Goal: Register for event/course

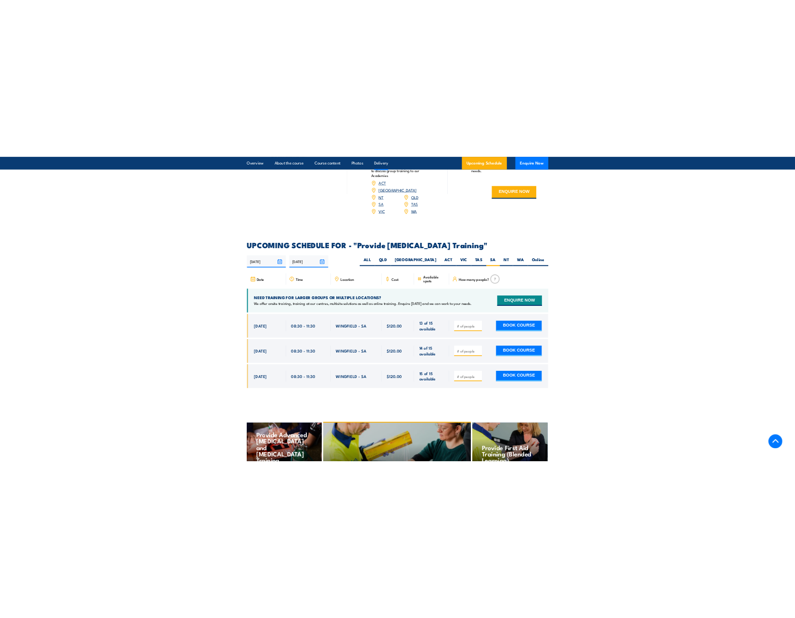
scroll to position [1539, 0]
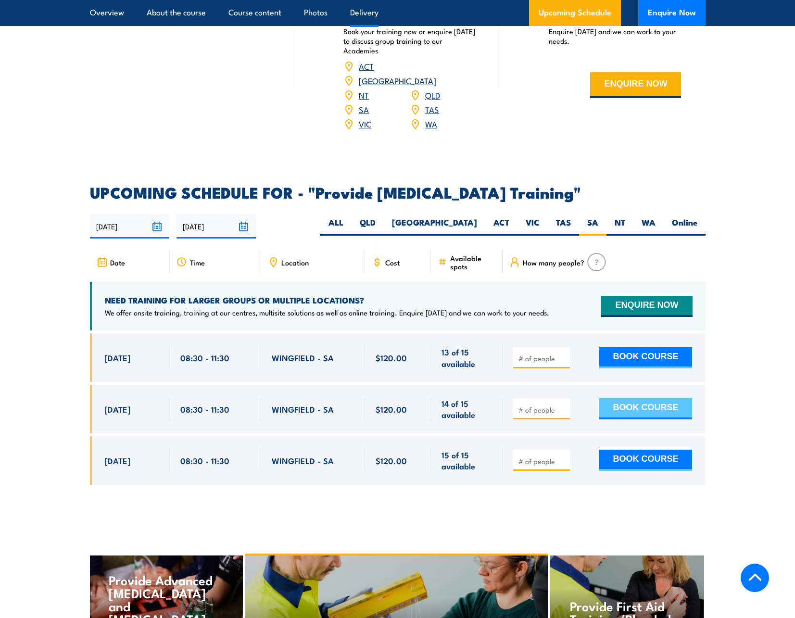
click at [633, 414] on button "BOOK COURSE" at bounding box center [645, 408] width 93 height 21
click at [639, 420] on button "BOOK COURSE" at bounding box center [645, 408] width 93 height 21
type input "1"
click at [657, 414] on button "BOOK COURSE" at bounding box center [645, 408] width 93 height 21
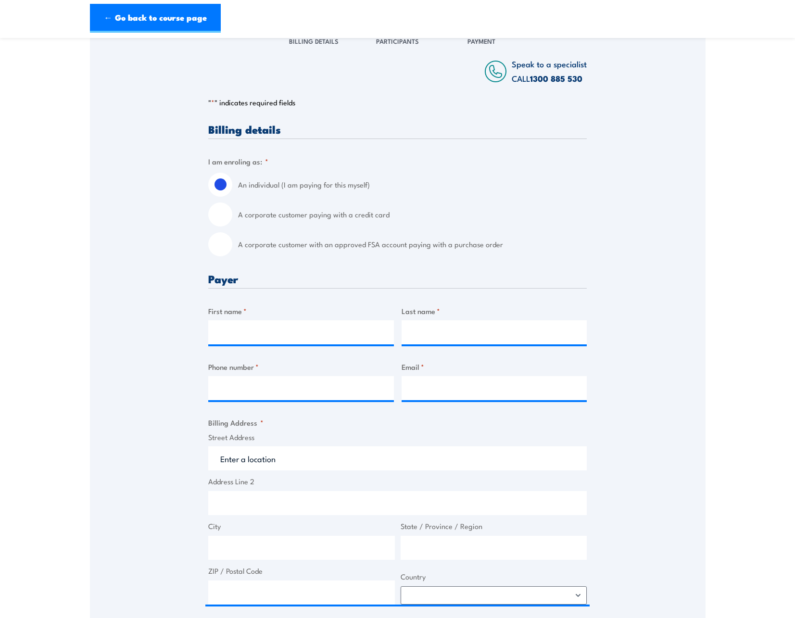
scroll to position [144, 0]
click at [271, 245] on label "A corporate customer with an approved FSA account paying with a purchase order" at bounding box center [412, 244] width 349 height 24
click at [232, 245] on input "A corporate customer with an approved FSA account paying with a purchase order" at bounding box center [220, 244] width 24 height 24
radio input "true"
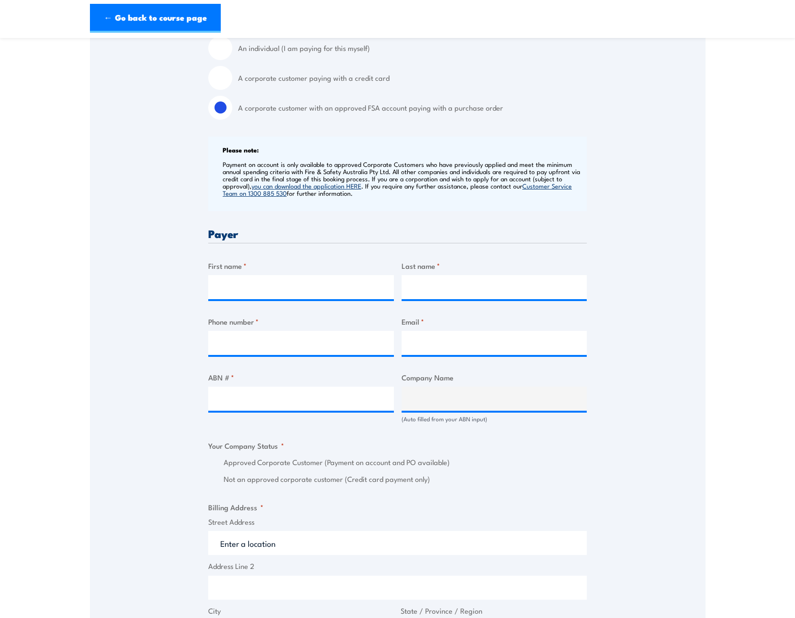
scroll to position [289, 0]
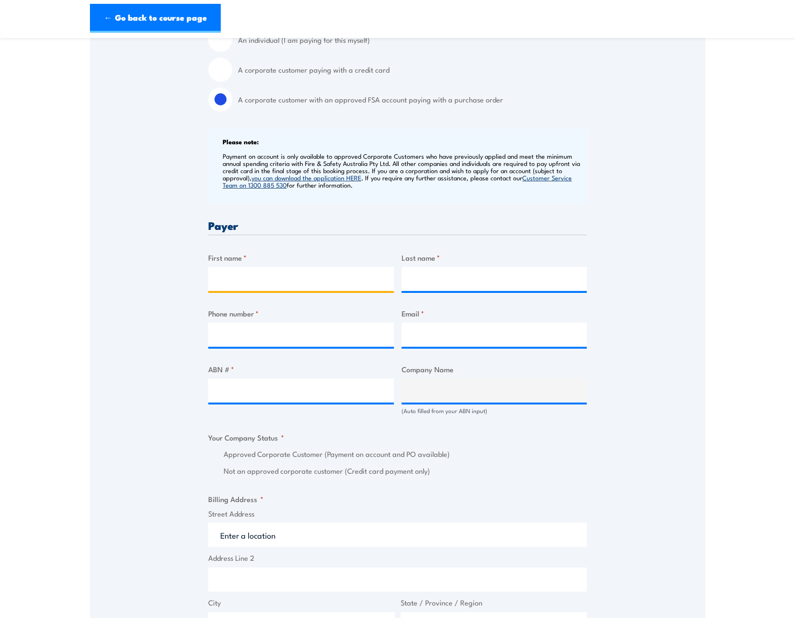
click at [267, 281] on input "First name *" at bounding box center [301, 279] width 186 height 24
type input "[PERSON_NAME]"
type input "`"
type input "[PERSON_NAME]"
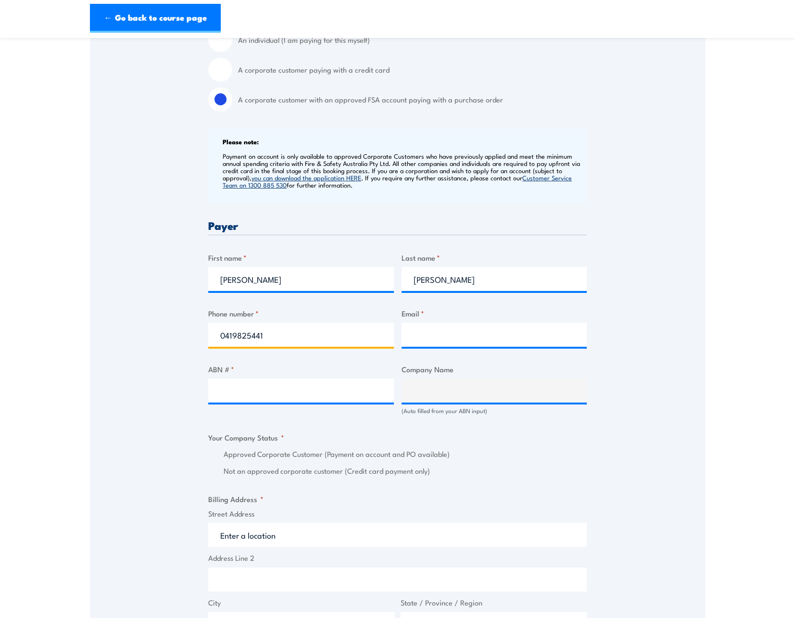
type input "0419825441"
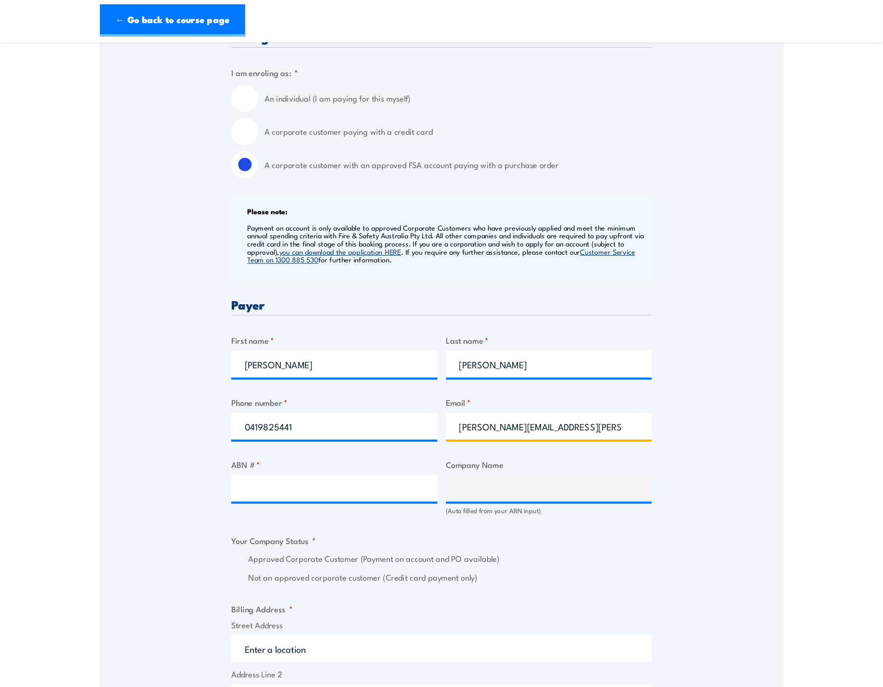
scroll to position [241, 0]
type input "[PERSON_NAME][EMAIL_ADDRESS][PERSON_NAME][DOMAIN_NAME]"
click at [320, 434] on input "ABN # *" at bounding box center [301, 439] width 186 height 24
click at [257, 432] on input "ABN # *" at bounding box center [301, 439] width 186 height 24
paste input "PO-00012203."
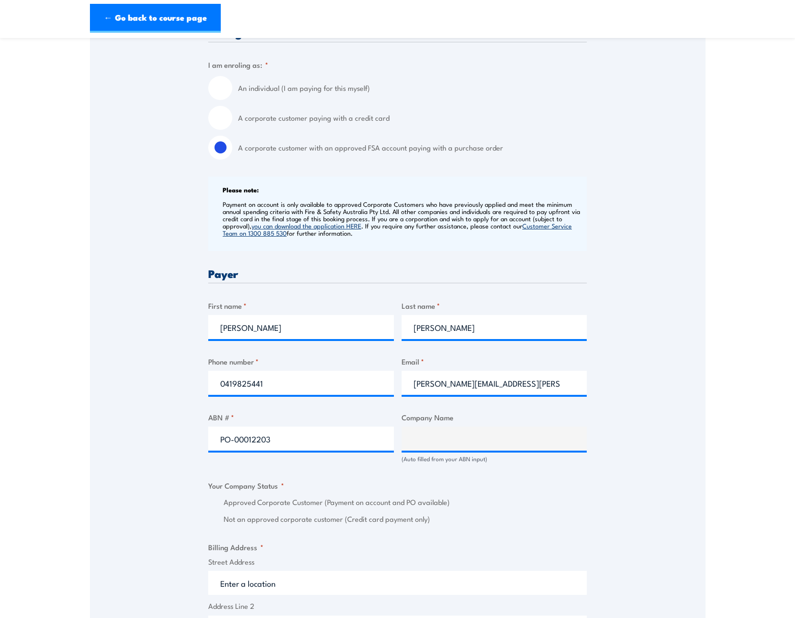
click at [447, 438] on div "Billing details I am enroling as: * An individual (I am paying for this myself)…" at bounding box center [397, 523] width 379 height 993
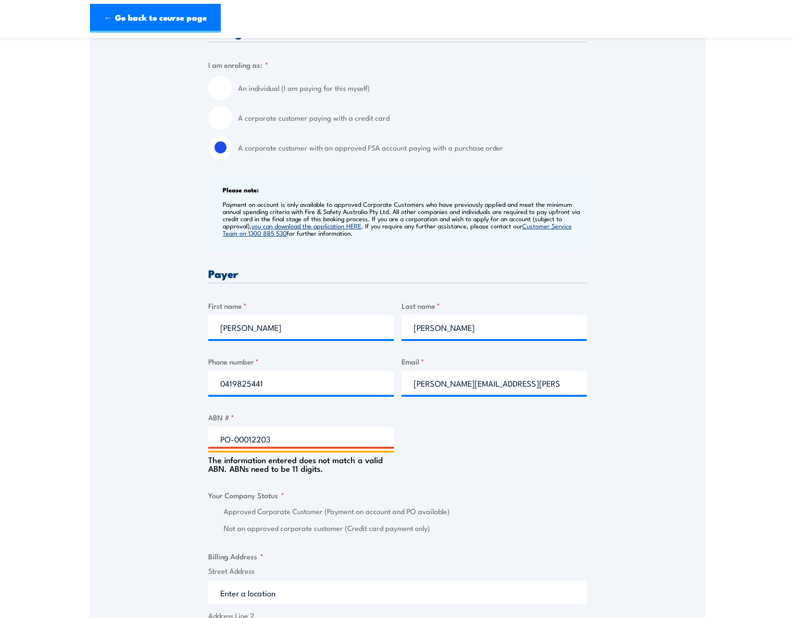
click at [228, 434] on input "PO-00012203" at bounding box center [301, 439] width 186 height 24
drag, startPoint x: 235, startPoint y: 439, endPoint x: 190, endPoint y: 436, distance: 45.8
click at [191, 437] on div "Speak to a specialist CALL [PHONE_NUMBER] CALL [PHONE_NUMBER] " * " indicates r…" at bounding box center [398, 479] width 616 height 1106
type input "00012203"
click at [480, 449] on div "Billing details I am enroling as: * An individual (I am paying for this myself)…" at bounding box center [397, 528] width 379 height 1002
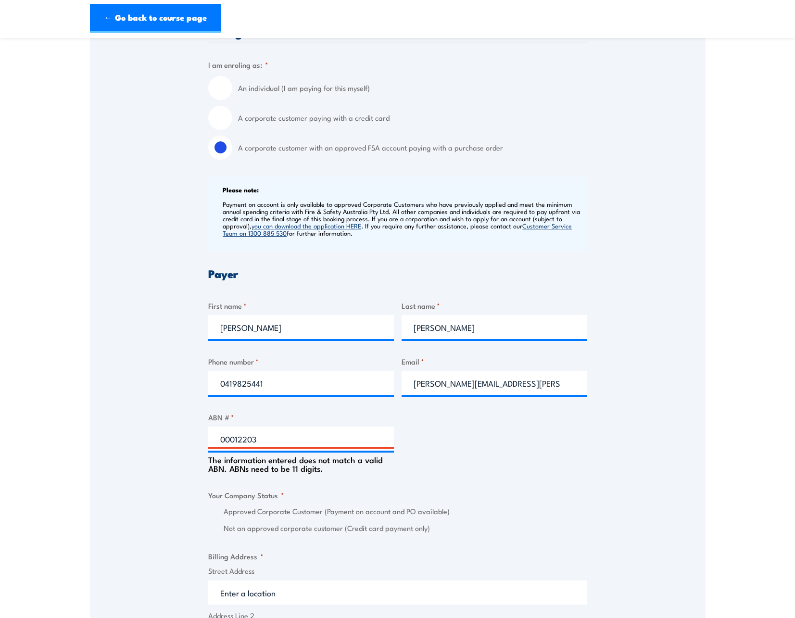
click at [483, 446] on div "Billing details I am enroling as: * An individual (I am paying for this myself)…" at bounding box center [397, 528] width 379 height 1002
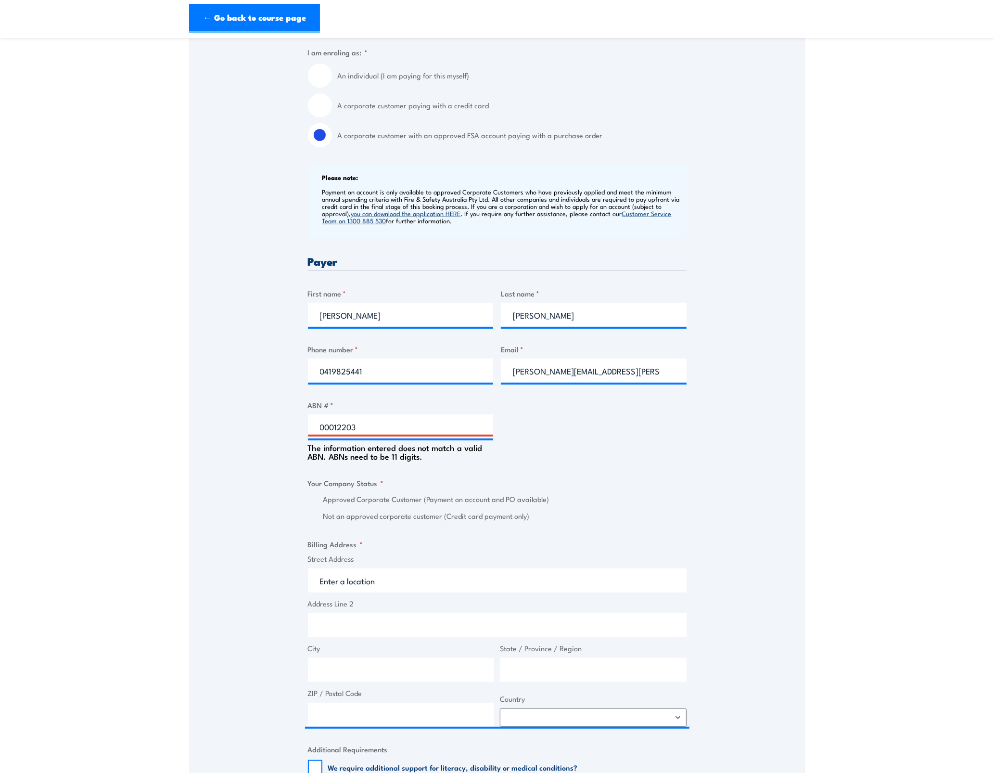
scroll to position [313, 0]
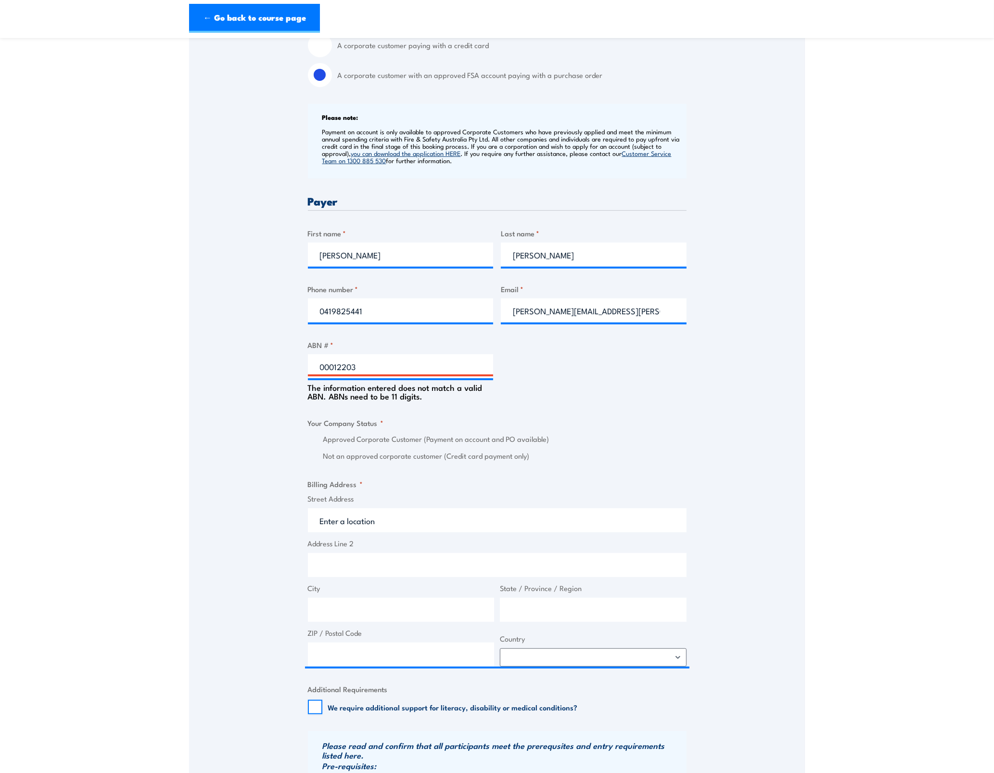
click at [439, 419] on fieldset "Your Company Status * Approved Corporate Customer (Payment on account and PO av…" at bounding box center [497, 439] width 379 height 45
click at [439, 417] on fieldset "Your Company Status * Approved Corporate Customer (Payment on account and PO av…" at bounding box center [497, 439] width 379 height 45
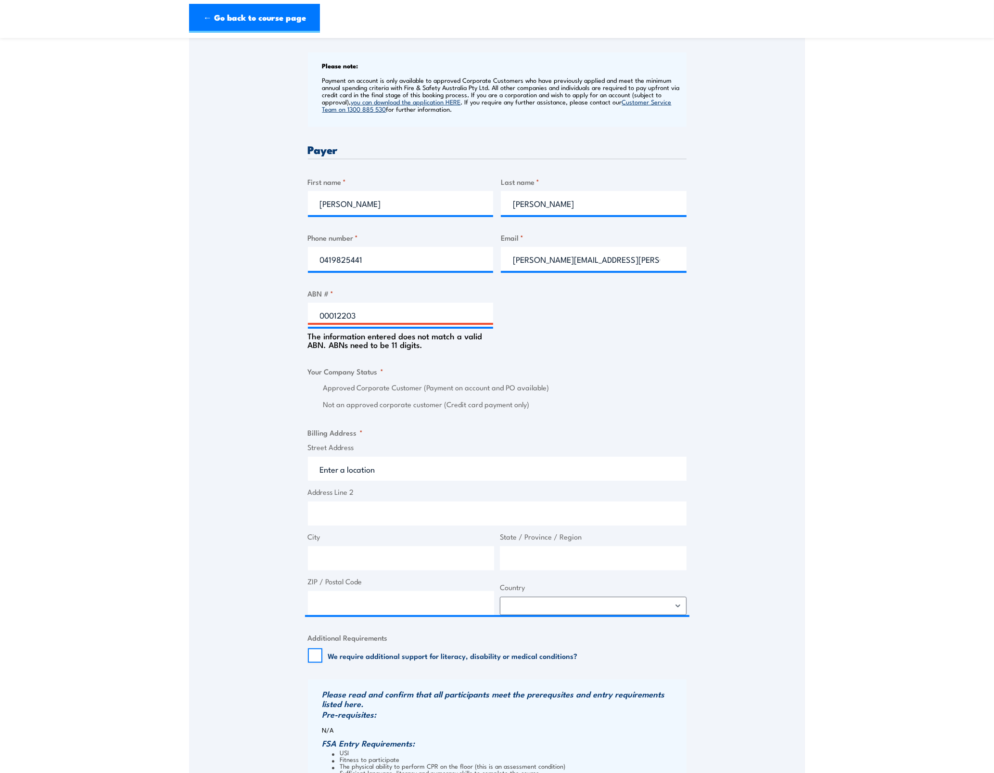
scroll to position [361, 0]
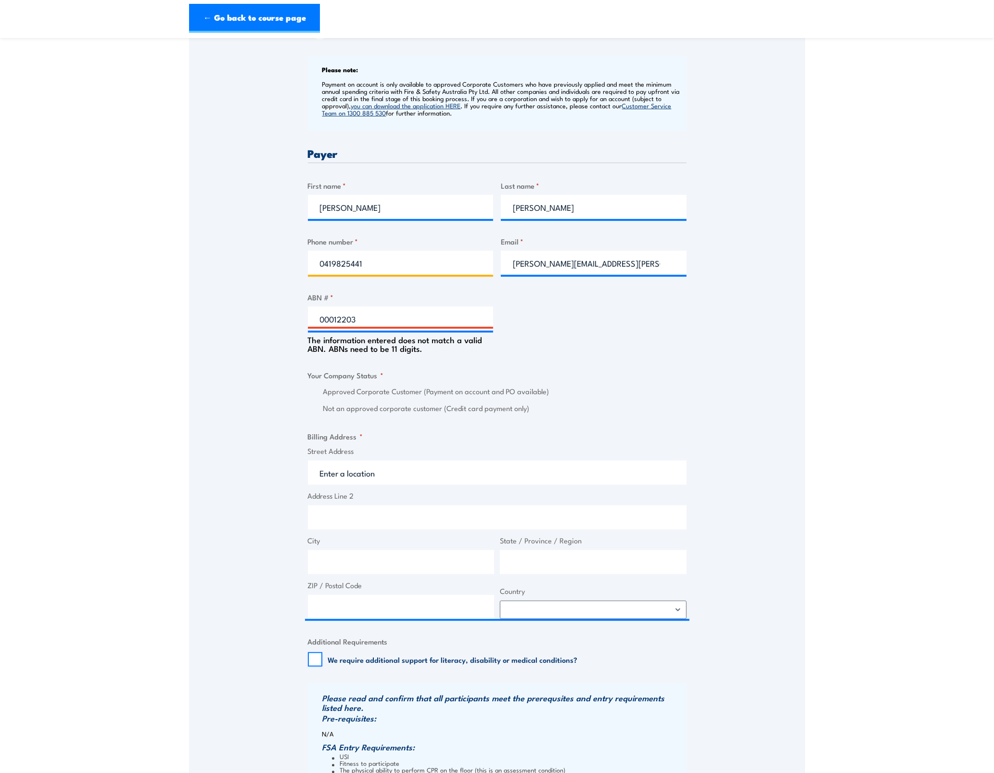
click at [443, 252] on input "0419825441" at bounding box center [401, 263] width 186 height 24
click at [601, 323] on div "Billing details I am enroling as: * An individual (I am paying for this myself)…" at bounding box center [497, 408] width 379 height 1002
drag, startPoint x: 376, startPoint y: 313, endPoint x: 183, endPoint y: 304, distance: 193.2
click at [184, 305] on section "Provide [MEDICAL_DATA] Training 1 "" at bounding box center [497, 333] width 994 height 1293
click at [533, 366] on div "Billing details I am enroling as: * An individual (I am paying for this myself)…" at bounding box center [497, 408] width 379 height 1002
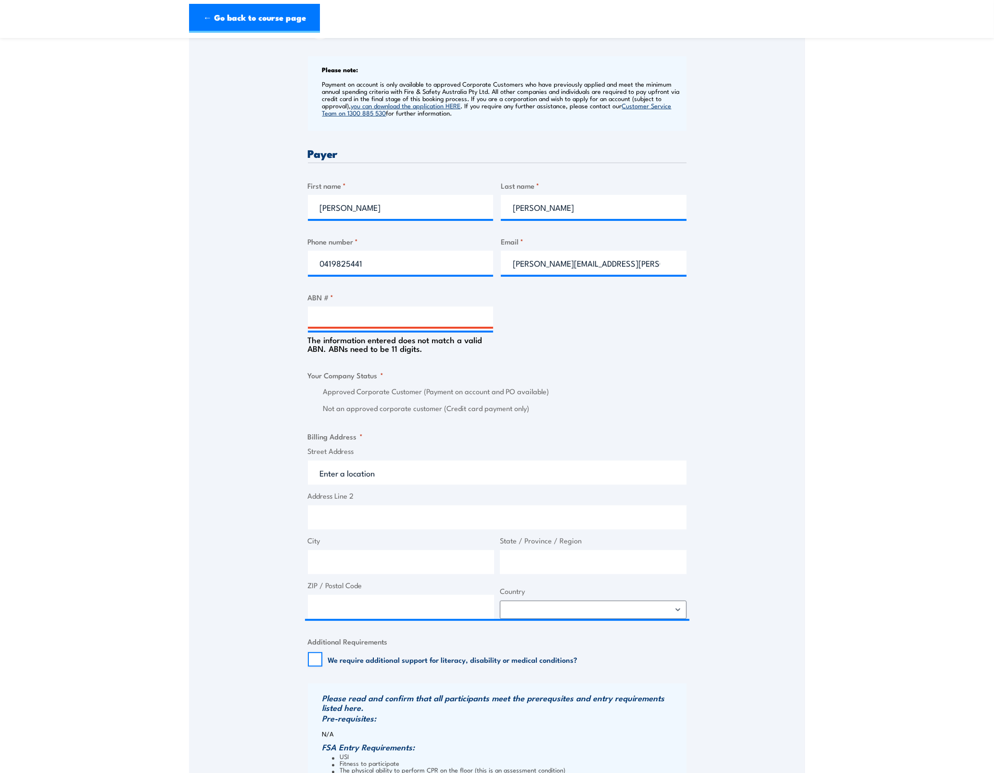
click at [533, 366] on div "Billing details I am enroling as: * An individual (I am paying for this myself)…" at bounding box center [497, 408] width 379 height 1002
drag, startPoint x: 533, startPoint y: 366, endPoint x: 426, endPoint y: 398, distance: 112.2
click at [426, 398] on div "Approved Corporate Customer (Payment on account and PO available) Not an approv…" at bounding box center [497, 400] width 379 height 28
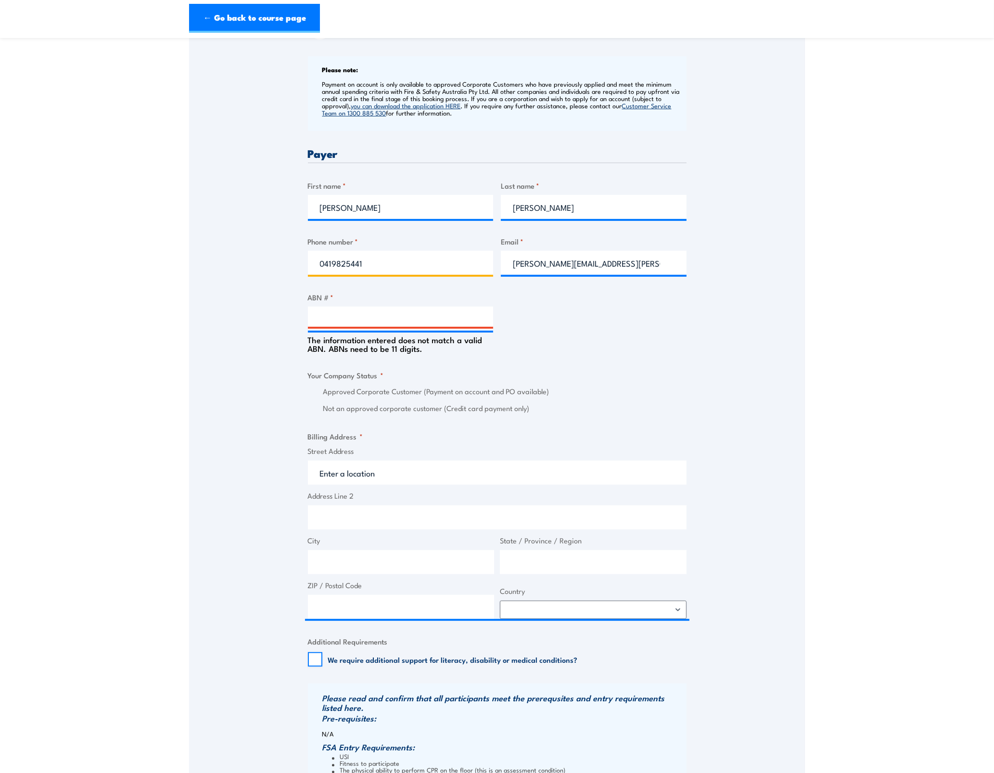
click at [385, 260] on input "0419825441" at bounding box center [401, 263] width 186 height 24
click at [394, 208] on input "[PERSON_NAME]" at bounding box center [401, 207] width 186 height 24
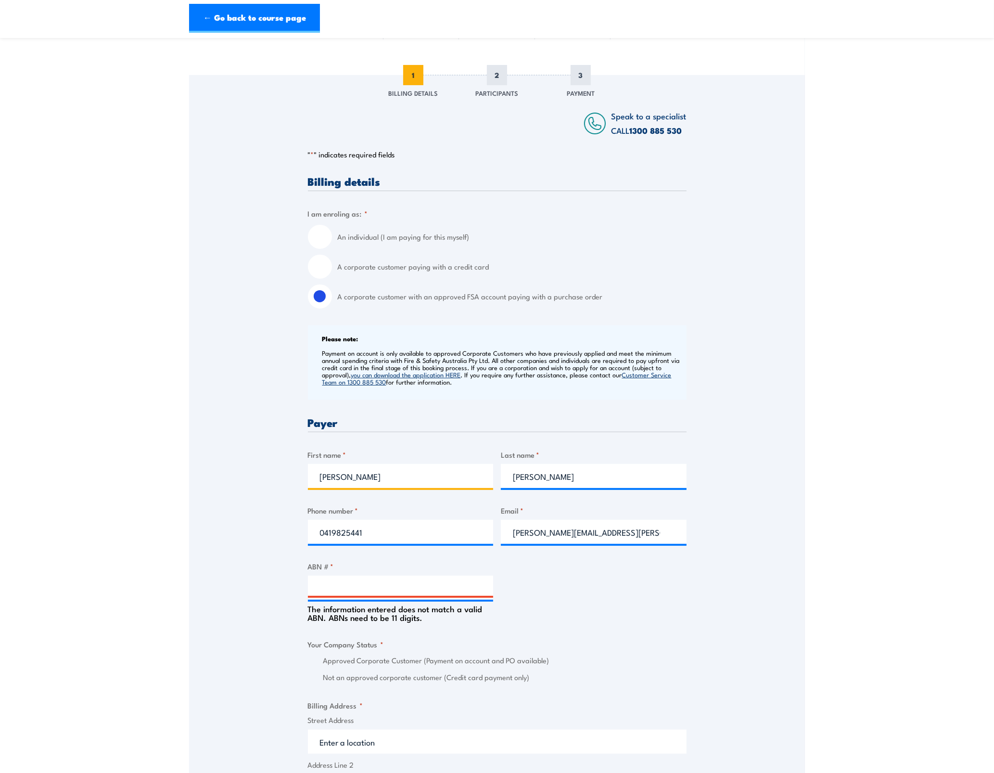
scroll to position [60, 0]
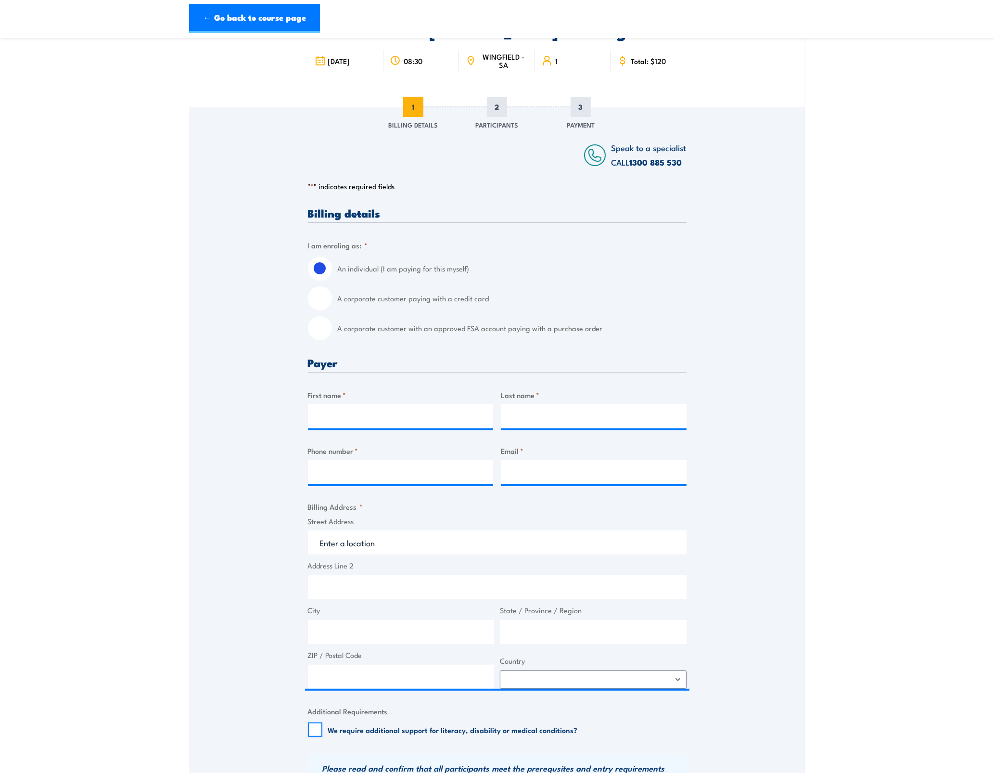
drag, startPoint x: 320, startPoint y: 331, endPoint x: 326, endPoint y: 331, distance: 5.8
click at [320, 331] on input "A corporate customer with an approved FSA account paying with a purchase order" at bounding box center [320, 328] width 24 height 24
radio input "true"
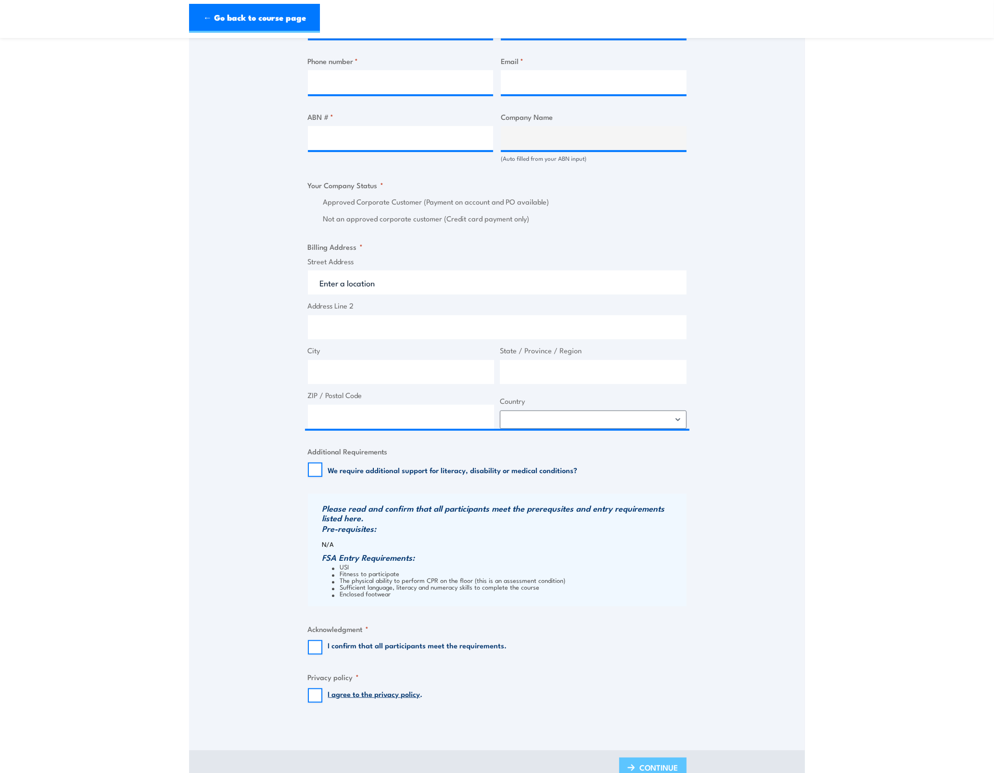
scroll to position [301, 0]
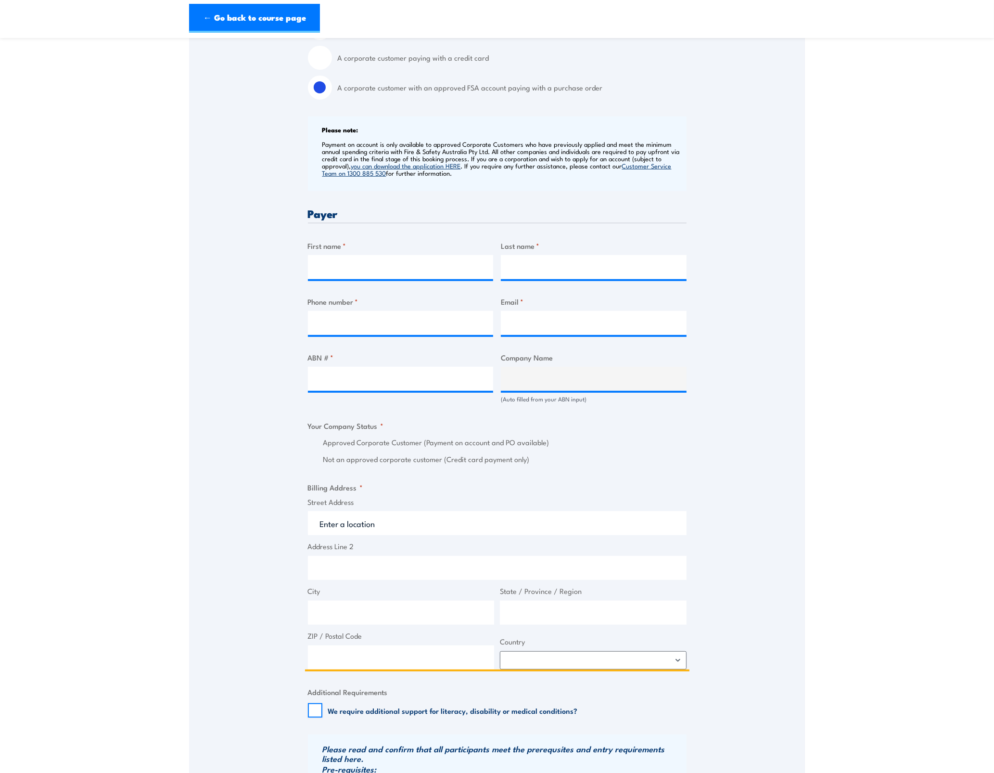
click at [477, 530] on input "Street Address" at bounding box center [497, 523] width 379 height 24
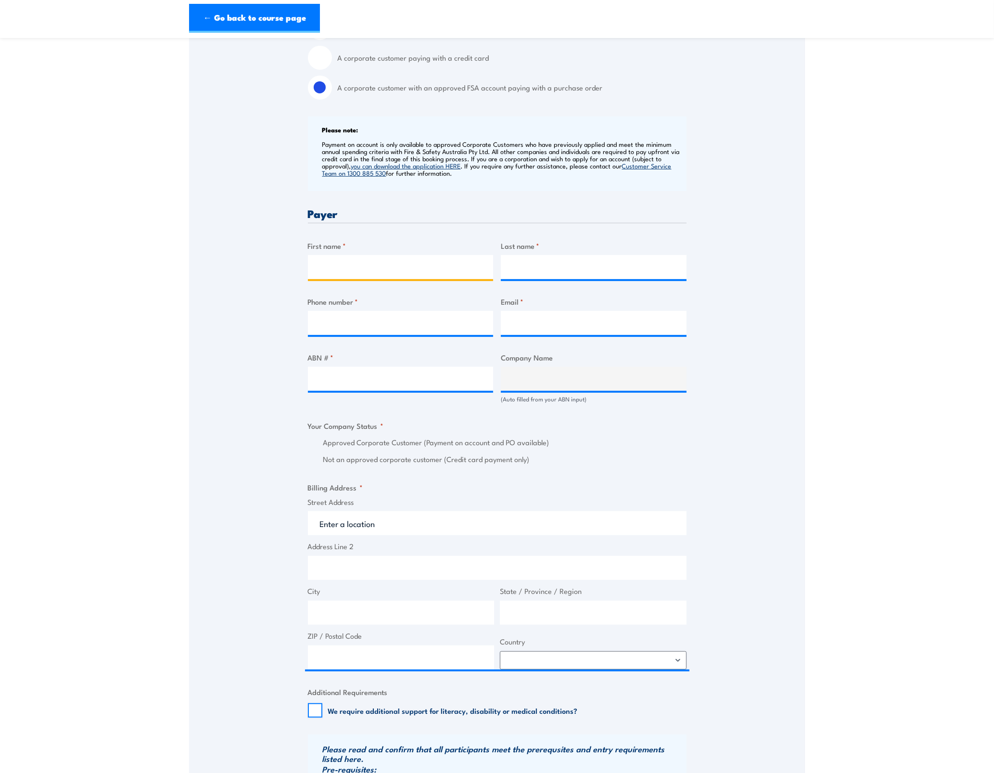
click at [362, 265] on input "First name *" at bounding box center [401, 267] width 186 height 24
type input "[PERSON_NAME]"
type input "0419825441"
type input "[PERSON_NAME][EMAIL_ADDRESS][PERSON_NAME][DOMAIN_NAME]"
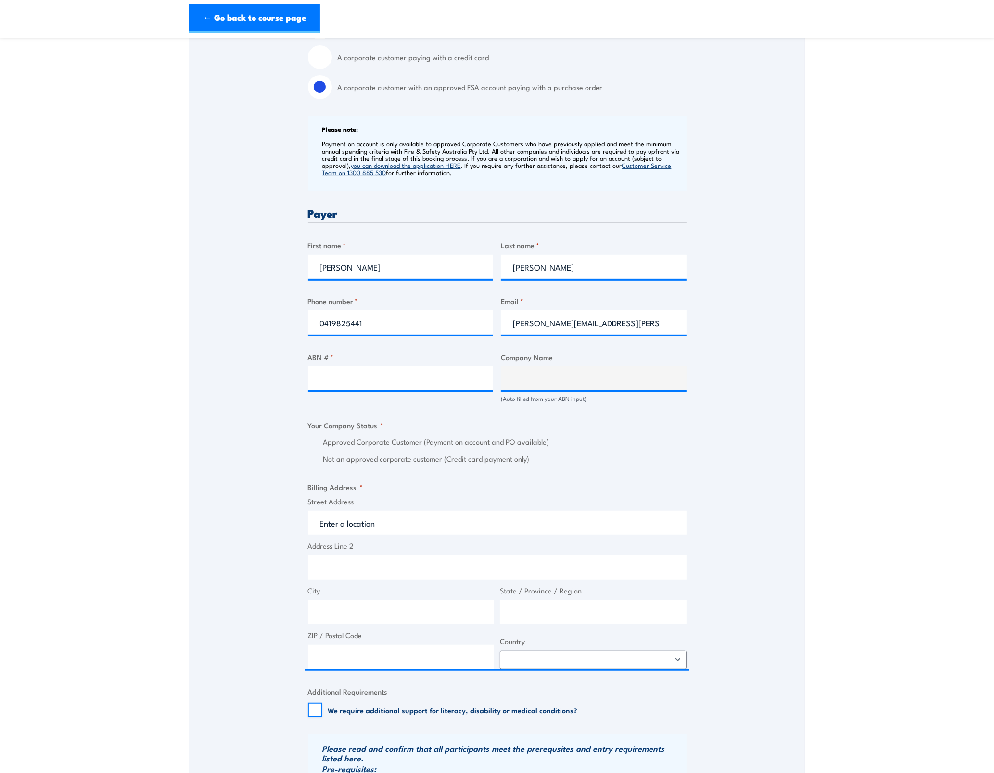
scroll to position [481, 0]
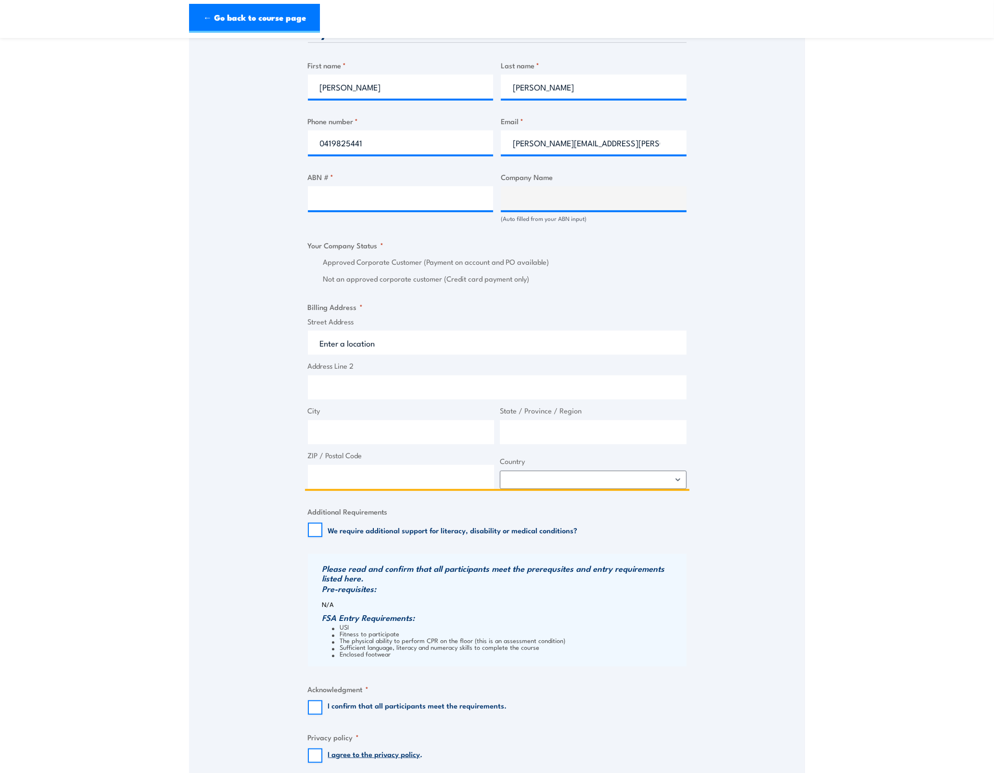
click at [358, 343] on input "Street Address" at bounding box center [497, 343] width 379 height 24
click at [361, 381] on input "Address Line 2" at bounding box center [497, 387] width 379 height 24
click at [379, 429] on input "City" at bounding box center [401, 432] width 187 height 24
drag, startPoint x: 448, startPoint y: 343, endPoint x: 402, endPoint y: 343, distance: 46.2
click at [402, 343] on input "330 Grange Road Kidman Park" at bounding box center [497, 343] width 379 height 24
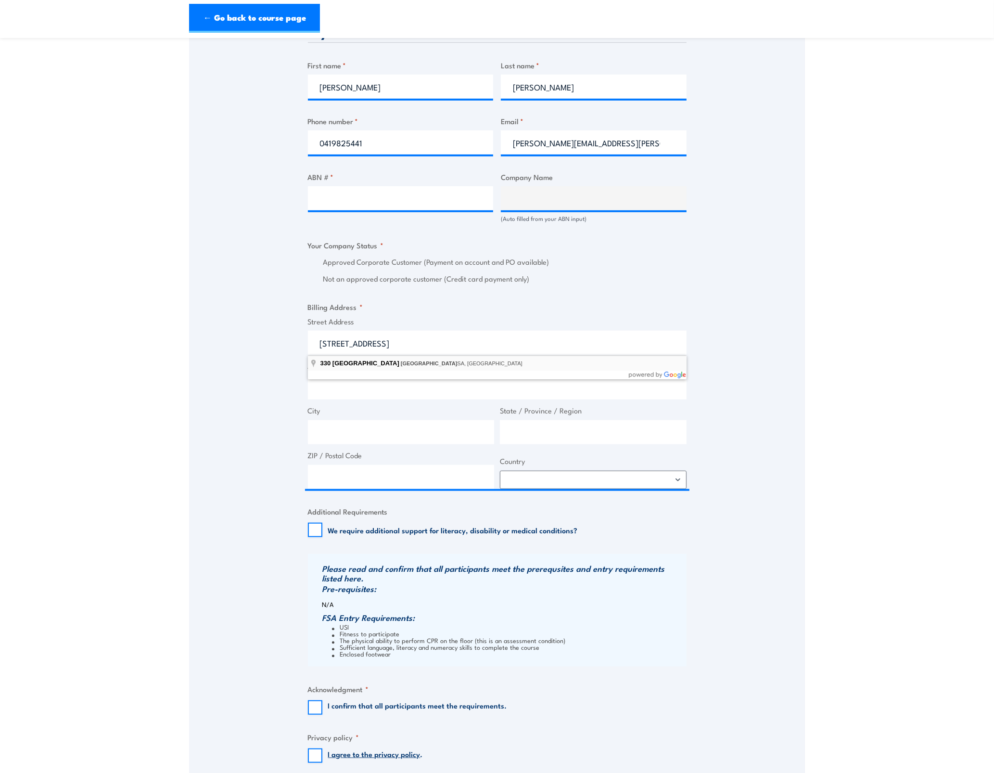
type input "330 Grange Road, Kidman Park SA, Australia"
type input "330 Grange Rd"
type input "Kidman Park"
type input "South Australia"
type input "5025"
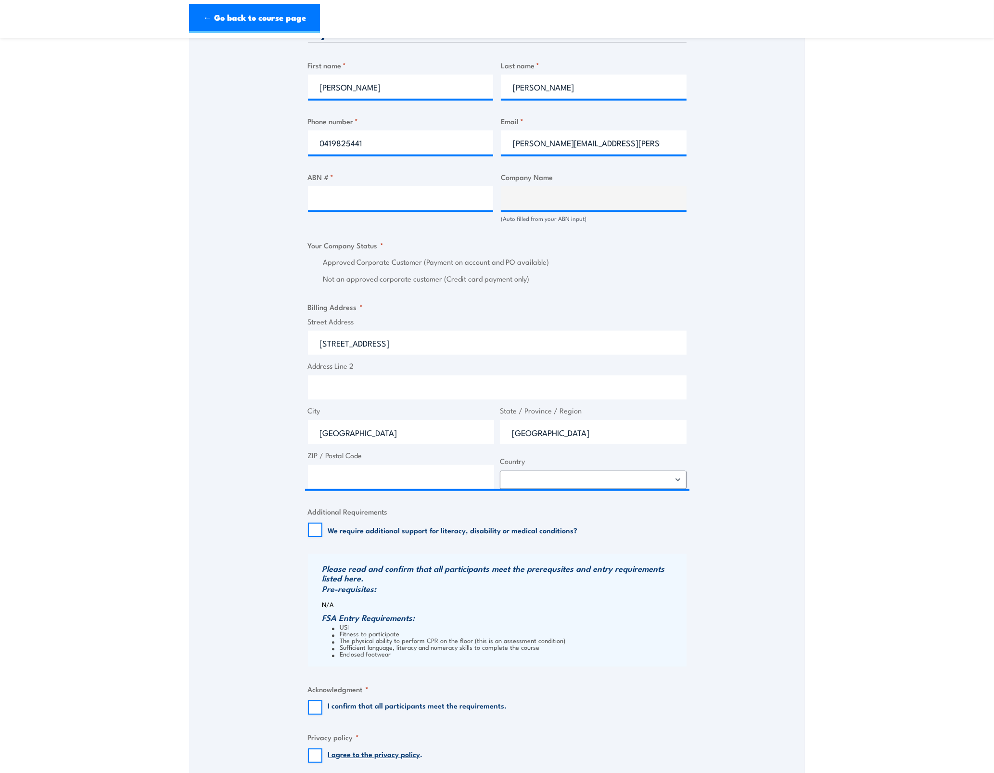
select select "[GEOGRAPHIC_DATA]"
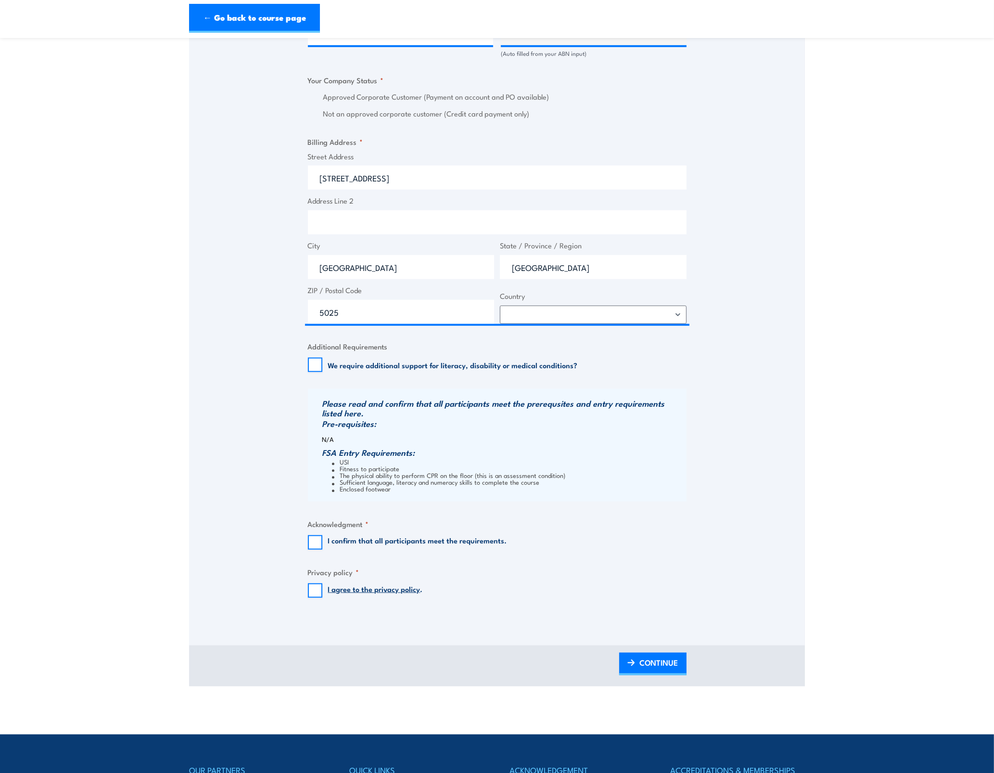
scroll to position [722, 0]
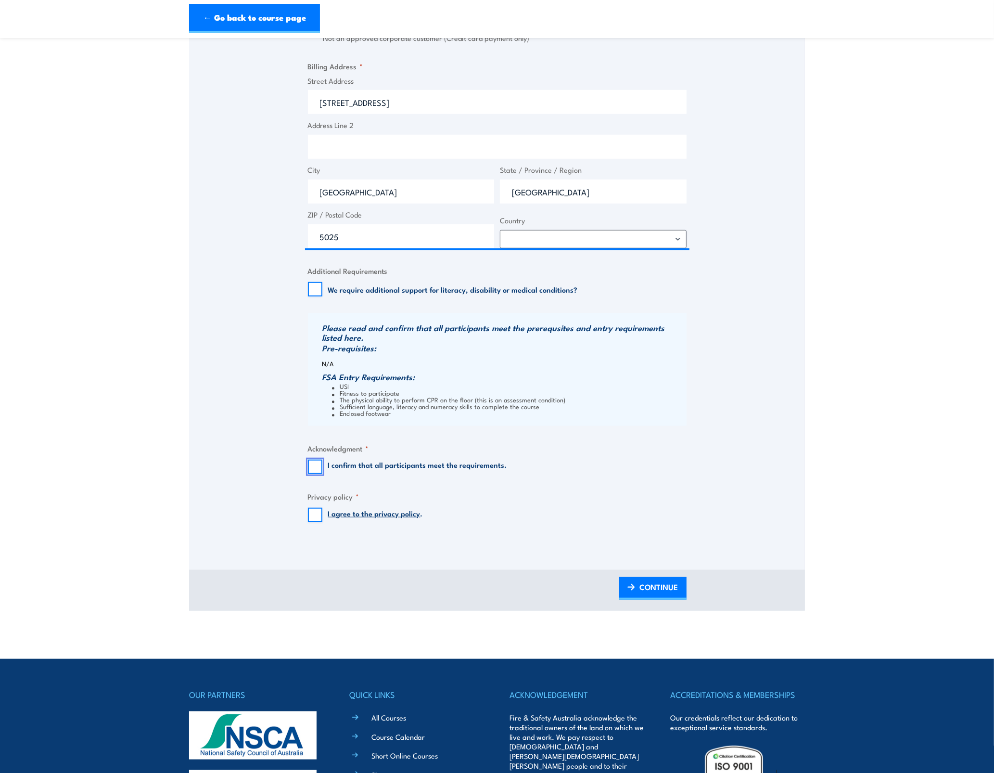
click at [321, 466] on input "I confirm that all participants meet the requirements." at bounding box center [315, 466] width 14 height 14
checkbox input "true"
click at [319, 515] on input "I agree to the privacy policy ." at bounding box center [315, 515] width 14 height 14
checkbox input "true"
click at [656, 585] on span "CONTINUE" at bounding box center [659, 586] width 38 height 25
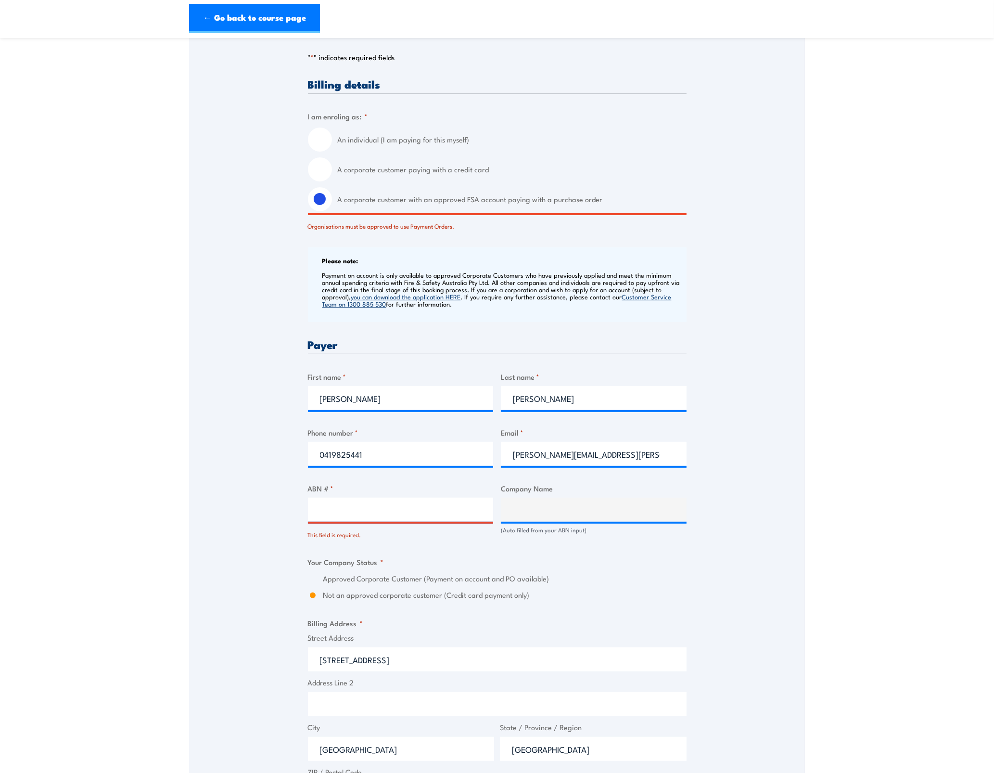
scroll to position [241, 0]
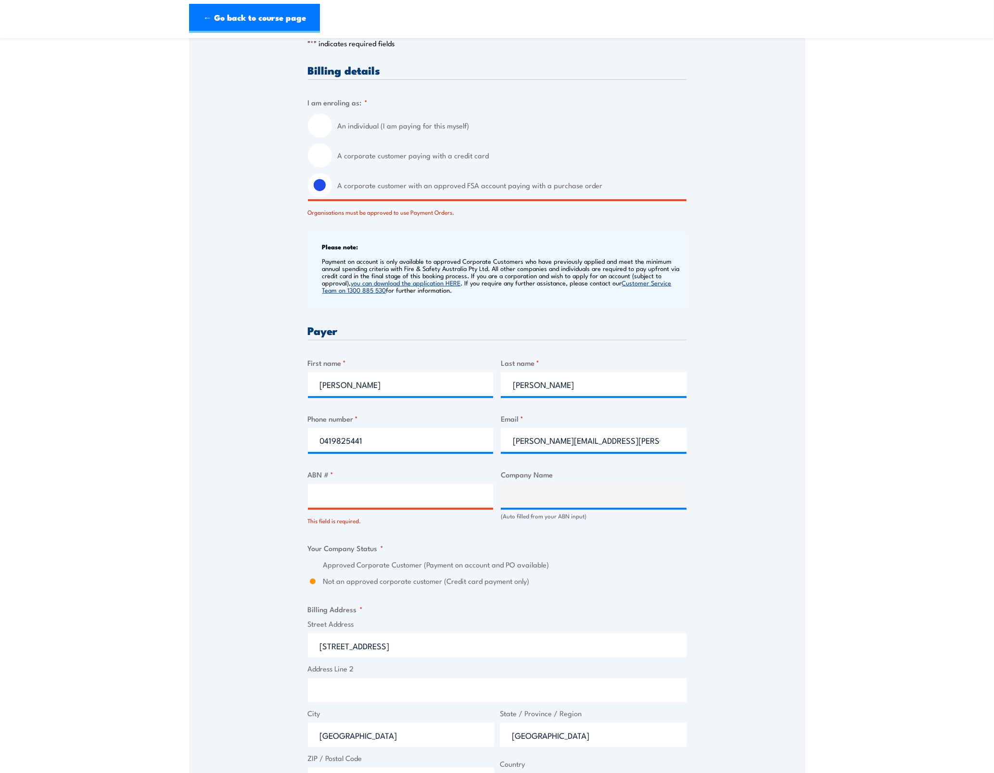
click at [345, 494] on input "ABN # *" at bounding box center [401, 495] width 186 height 24
click at [395, 444] on input "0419825441" at bounding box center [401, 440] width 186 height 24
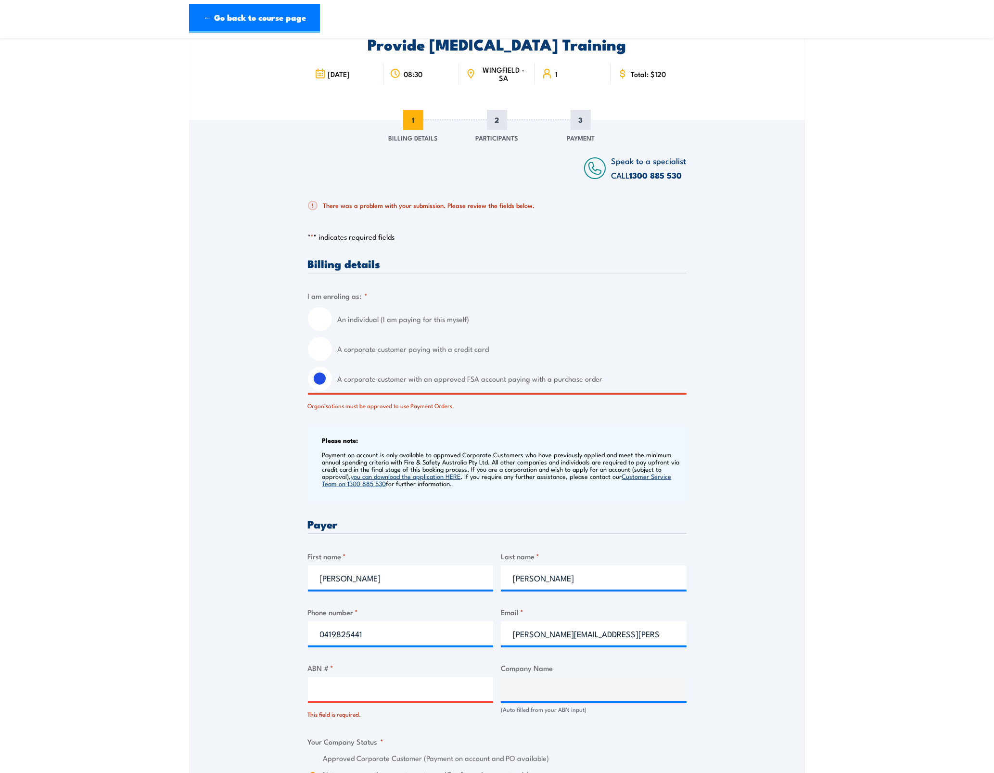
scroll to position [0, 0]
